Goal: Find specific page/section: Find specific page/section

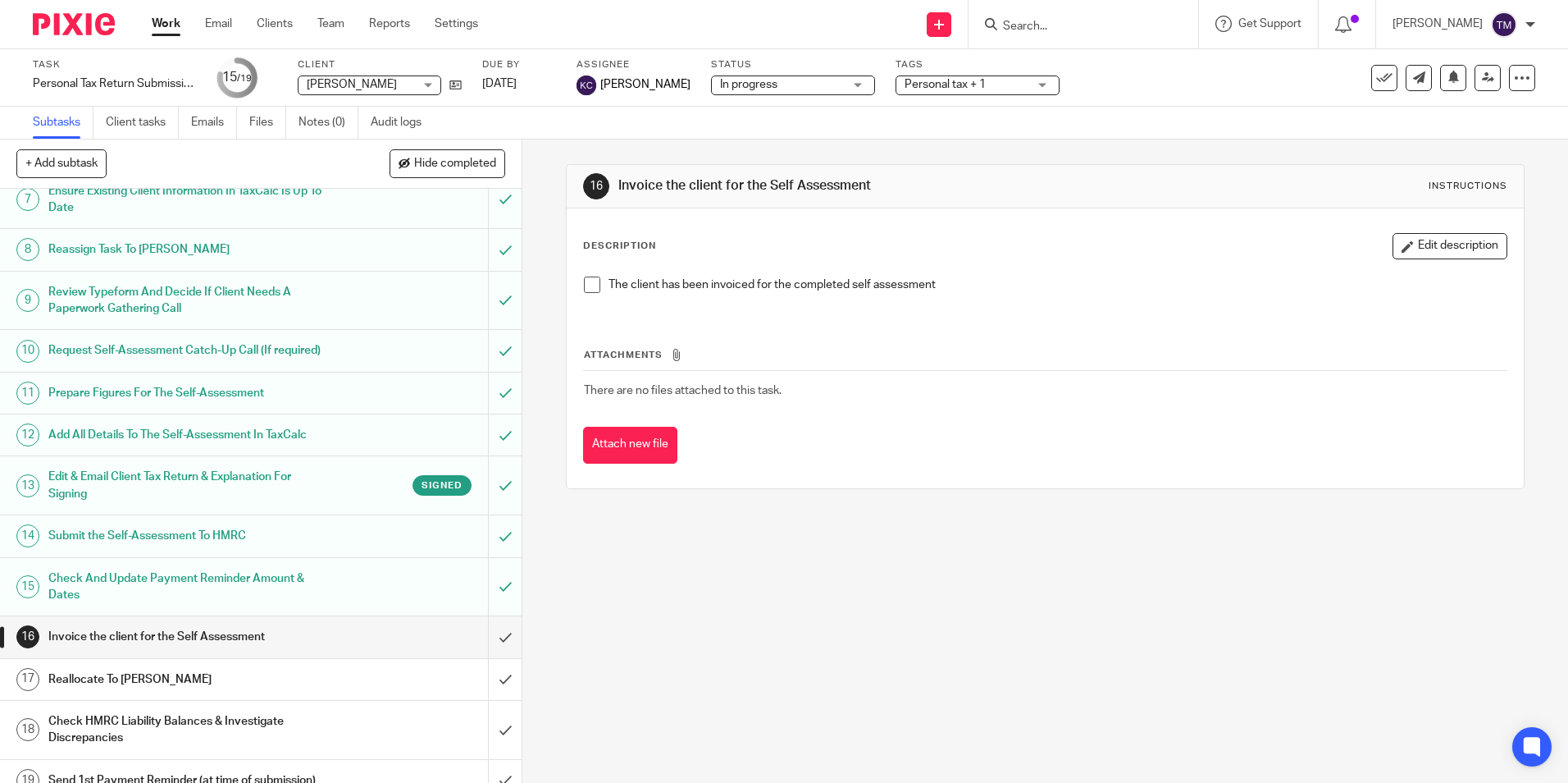
scroll to position [352, 0]
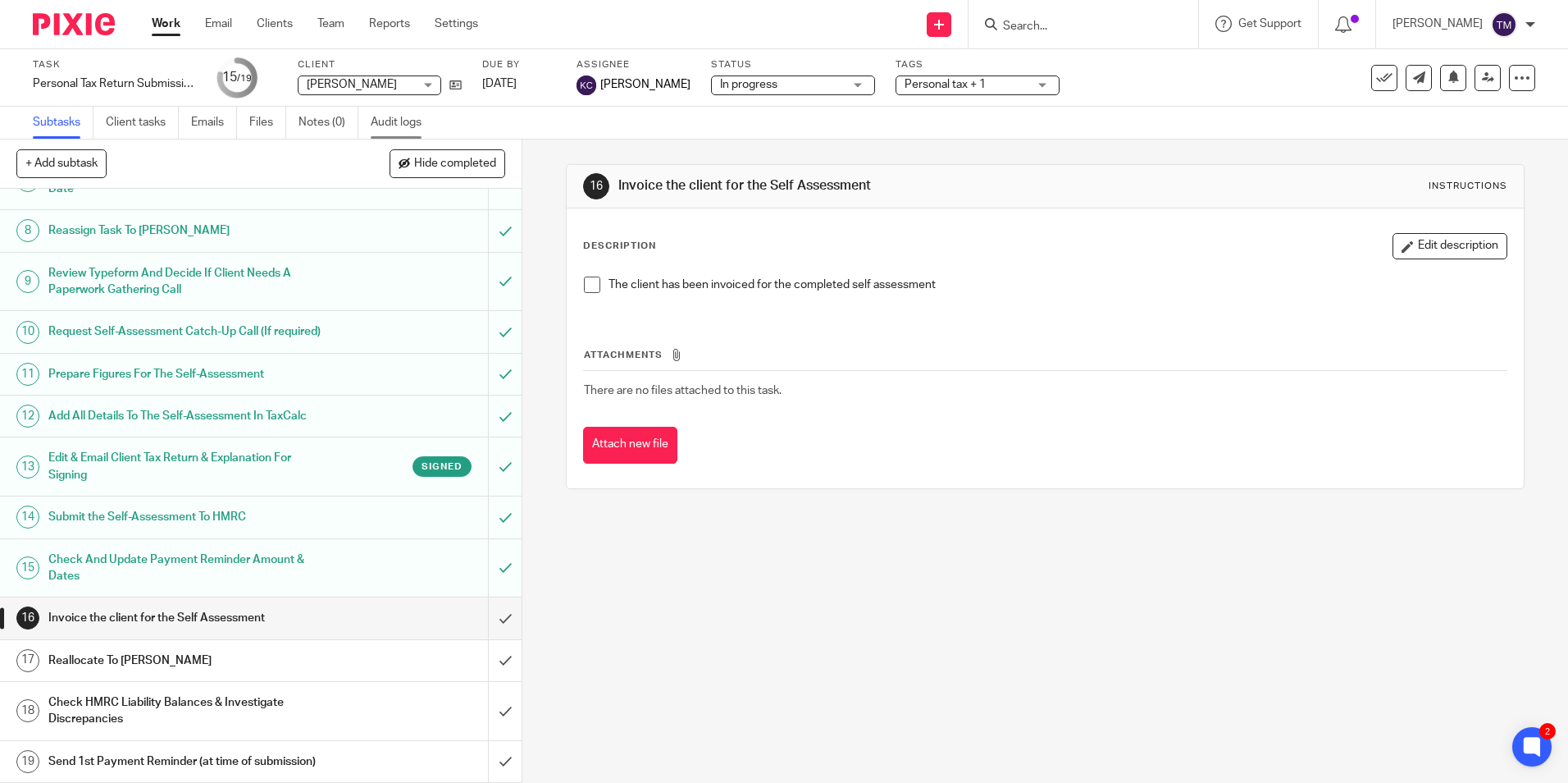
click at [419, 127] on link "Audit logs" at bounding box center [402, 123] width 63 height 32
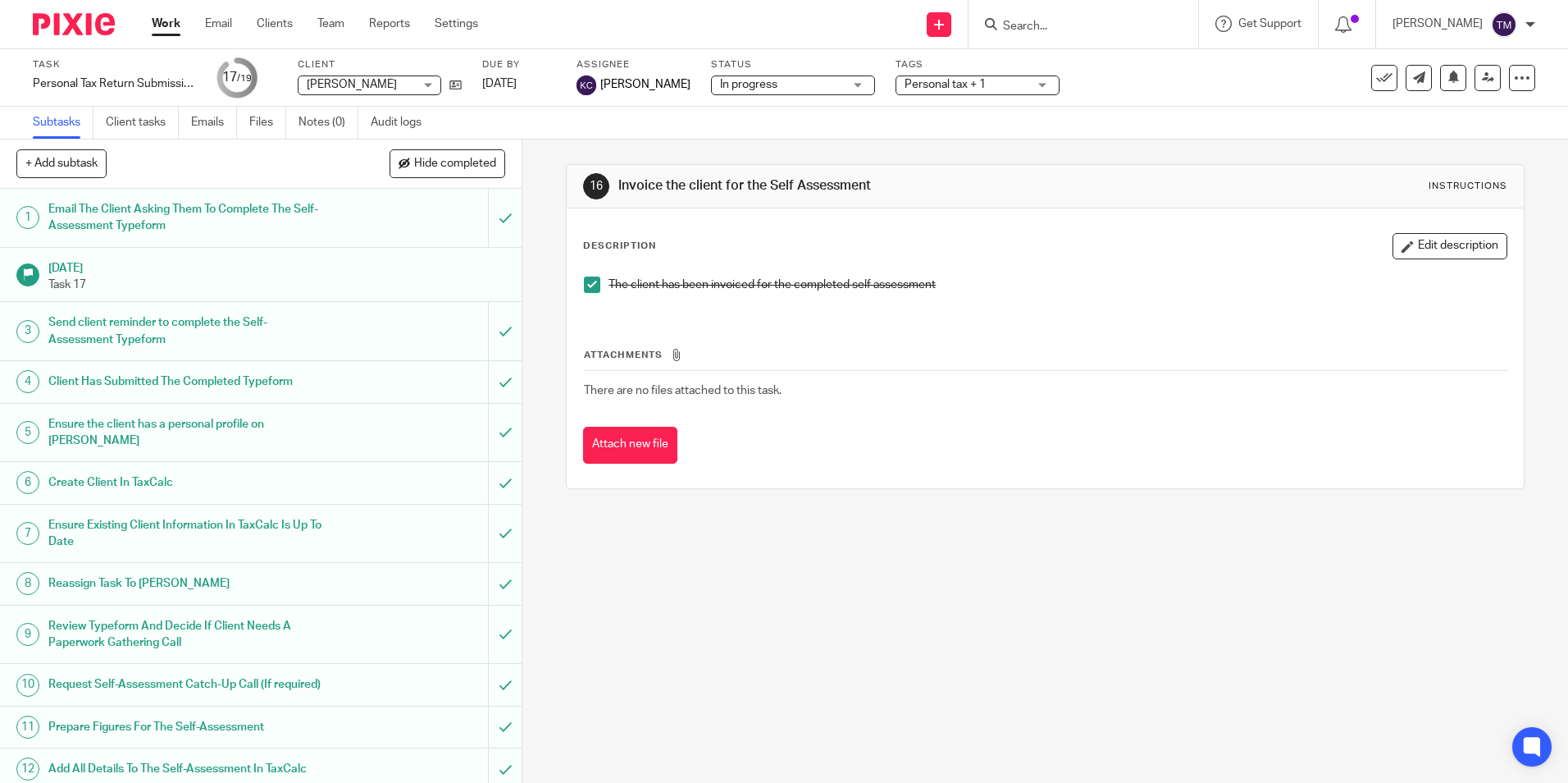
scroll to position [352, 0]
